Goal: Information Seeking & Learning: Learn about a topic

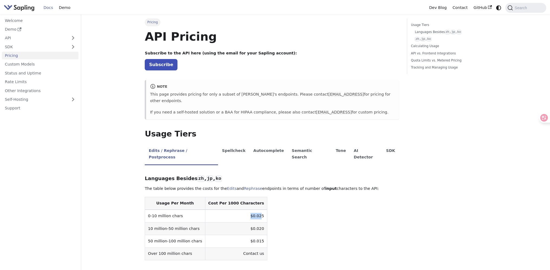
drag, startPoint x: 0, startPoint y: 0, endPoint x: 250, endPoint y: 204, distance: 322.9
click at [250, 209] on td "$0.025" at bounding box center [236, 215] width 62 height 13
drag, startPoint x: 236, startPoint y: 202, endPoint x: 252, endPoint y: 205, distance: 16.4
click at [252, 209] on td "$0.025" at bounding box center [236, 215] width 62 height 13
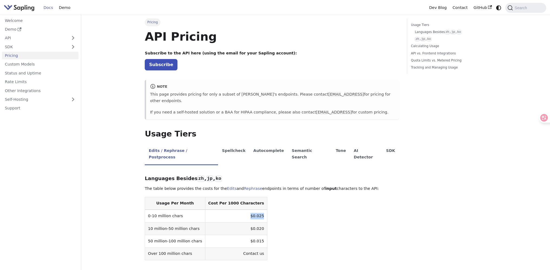
click at [28, 11] on img "Main" at bounding box center [19, 8] width 31 height 8
click at [26, 6] on img "Main" at bounding box center [19, 8] width 31 height 8
click at [50, 8] on link "Docs" at bounding box center [48, 8] width 15 height 8
click at [29, 9] on img "Main" at bounding box center [19, 8] width 31 height 8
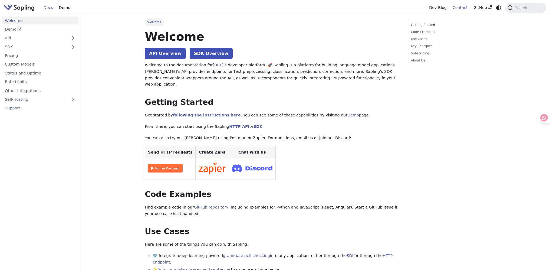
click at [464, 8] on link "Contact" at bounding box center [459, 8] width 21 height 8
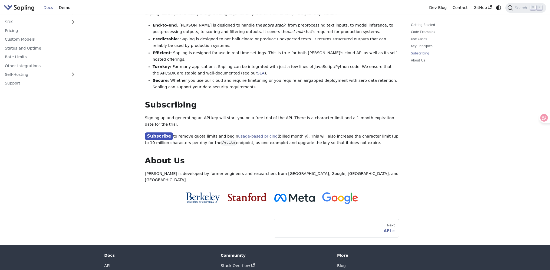
scroll to position [361, 0]
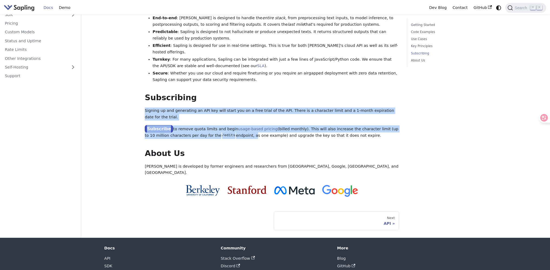
drag, startPoint x: 142, startPoint y: 93, endPoint x: 239, endPoint y: 117, distance: 99.3
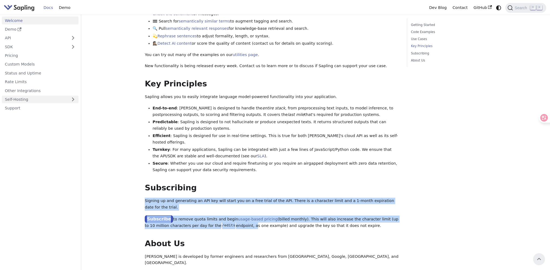
click at [34, 100] on link "Self-Hosting" at bounding box center [40, 99] width 77 height 8
click at [34, 109] on link "Overview" at bounding box center [42, 108] width 74 height 8
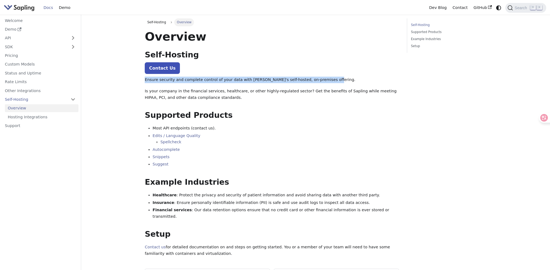
drag, startPoint x: 141, startPoint y: 79, endPoint x: 329, endPoint y: 81, distance: 187.1
click at [329, 81] on div "Self-Hosting Overview On this page Overview Self-Hosting ​ Contact Us Ensure se…" at bounding box center [272, 152] width 262 height 268
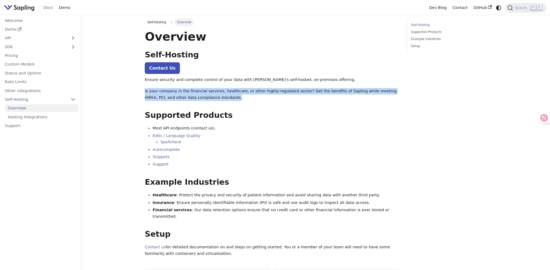
drag, startPoint x: 144, startPoint y: 90, endPoint x: 293, endPoint y: 99, distance: 149.5
click at [293, 99] on div "Self-Hosting Overview On this page Overview Self-Hosting ​ Contact Us Ensure se…" at bounding box center [272, 152] width 262 height 268
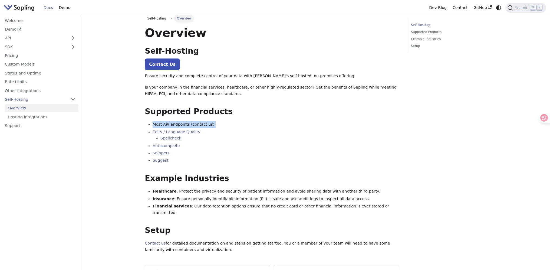
drag, startPoint x: 153, startPoint y: 124, endPoint x: 206, endPoint y: 133, distance: 54.0
click at [203, 131] on ul "Most API endpoints (contact us). Edits / Language Quality Spellcheck Autocomple…" at bounding box center [272, 142] width 254 height 42
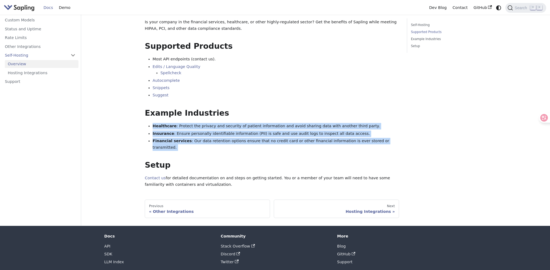
drag, startPoint x: 152, startPoint y: 125, endPoint x: 254, endPoint y: 145, distance: 103.7
click at [254, 145] on div "Overview Self-Hosting ​ Contact Us Ensure security and complete control of your…" at bounding box center [272, 73] width 254 height 227
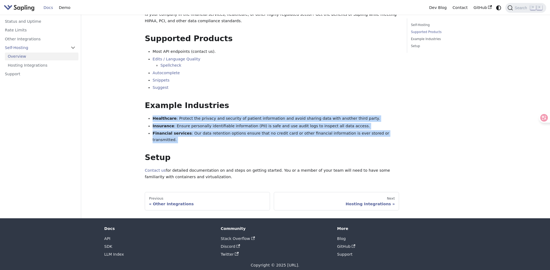
scroll to position [0, 0]
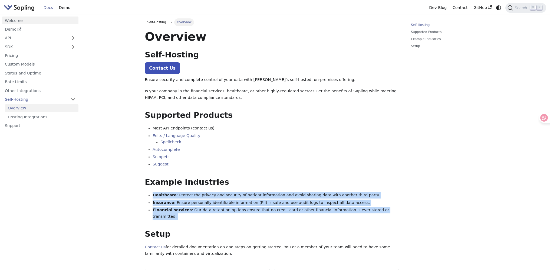
click at [40, 23] on link "Welcome" at bounding box center [40, 20] width 77 height 8
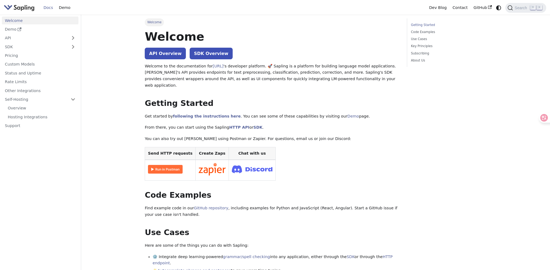
click at [30, 8] on img "Main" at bounding box center [19, 8] width 31 height 8
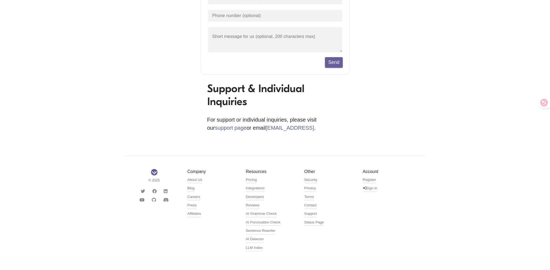
scroll to position [74, 0]
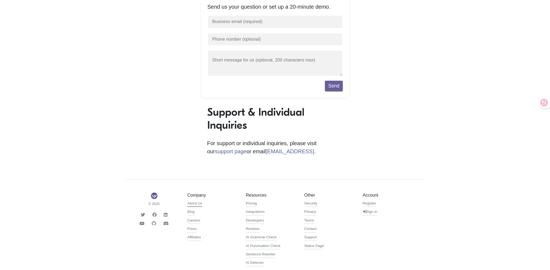
click at [198, 207] on link "About Us" at bounding box center [194, 203] width 15 height 6
